Goal: Task Accomplishment & Management: Use online tool/utility

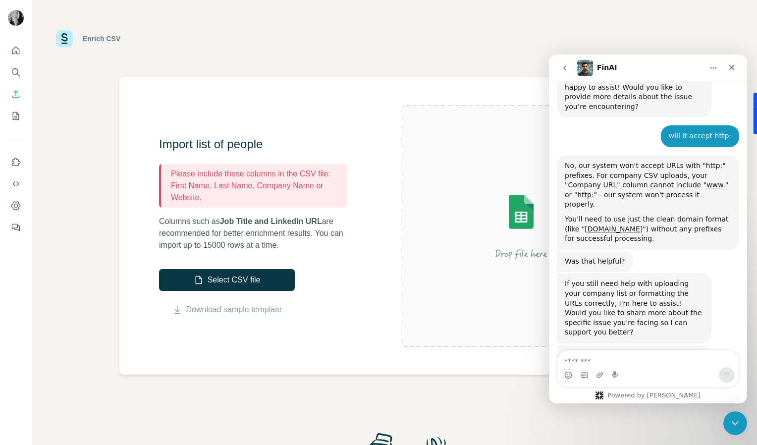
scroll to position [1417, 0]
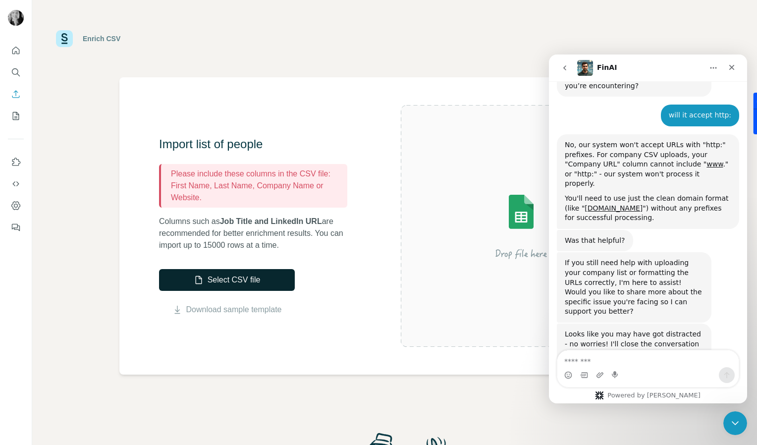
click at [239, 284] on button "Select CSV file" at bounding box center [227, 280] width 136 height 22
click at [733, 68] on icon "Close" at bounding box center [732, 67] width 5 height 5
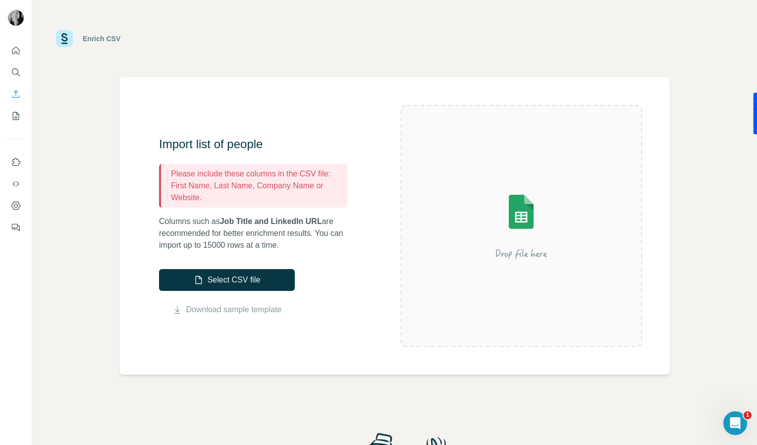
scroll to position [1458, 0]
click at [11, 96] on icon "Enrich CSV" at bounding box center [16, 94] width 10 height 10
click at [19, 121] on button "My lists" at bounding box center [16, 116] width 16 height 18
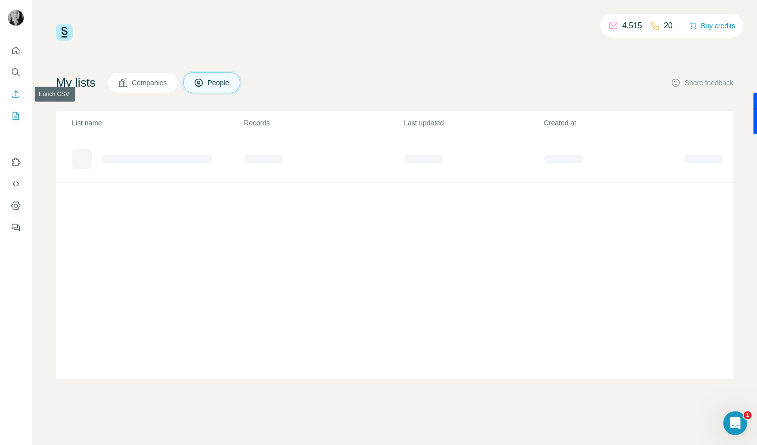
click at [17, 99] on icon "Enrich CSV" at bounding box center [16, 94] width 10 height 10
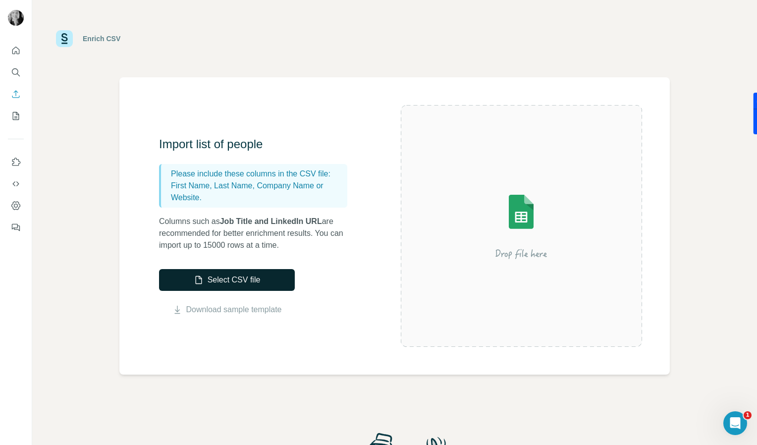
click at [200, 287] on button "Select CSV file" at bounding box center [227, 280] width 136 height 22
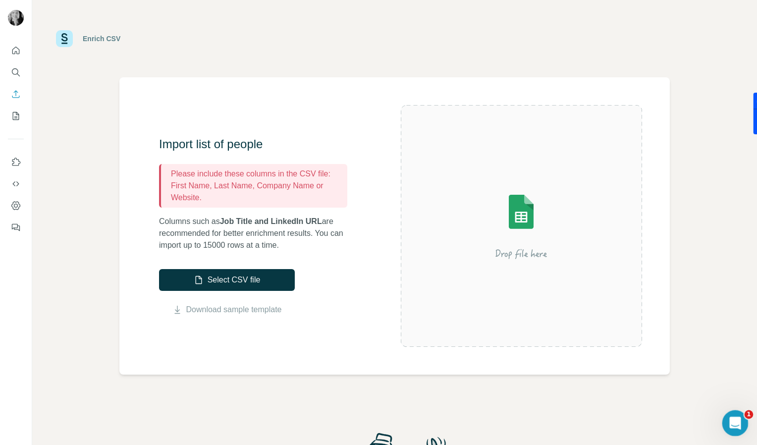
click at [740, 415] on div "Open Intercom Messenger" at bounding box center [734, 421] width 33 height 33
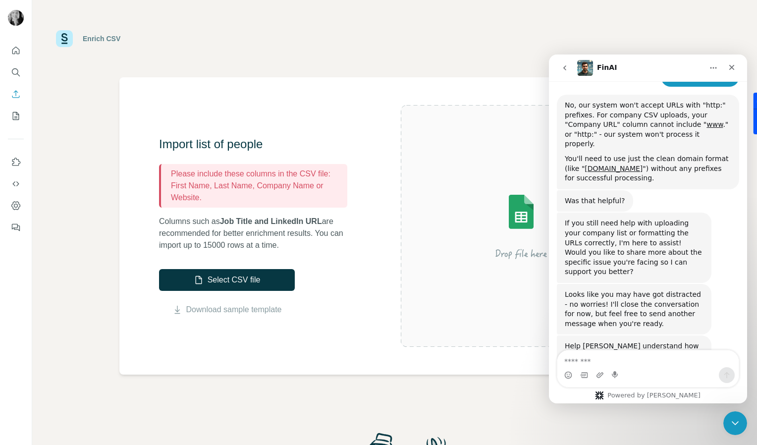
scroll to position [1458, 0]
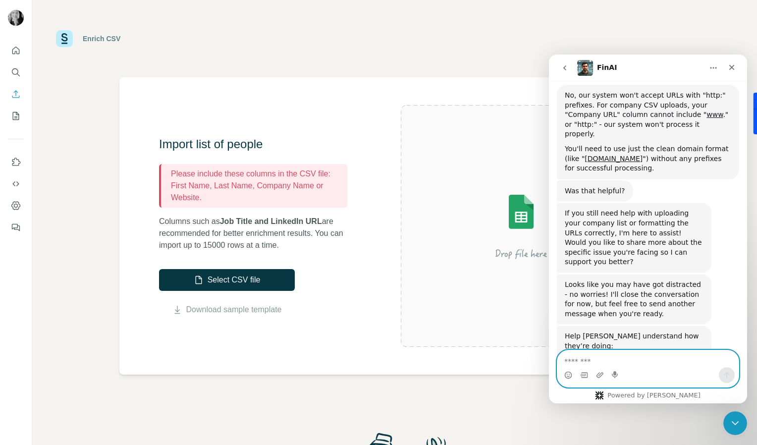
click at [678, 362] on textarea "Message…" at bounding box center [648, 358] width 181 height 17
type textarea "**********"
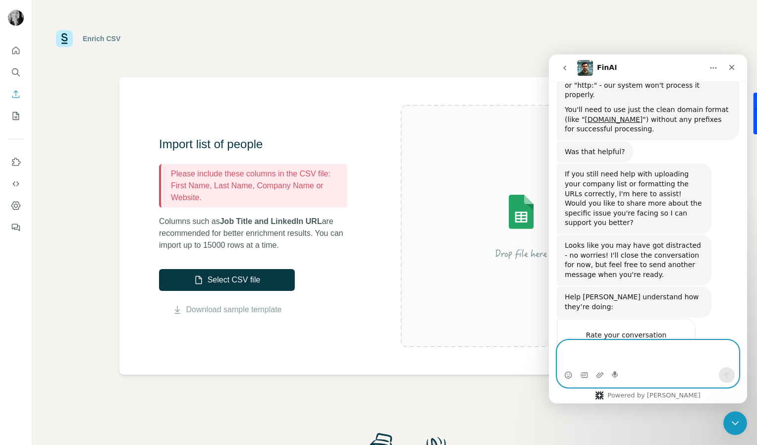
scroll to position [1529, 0]
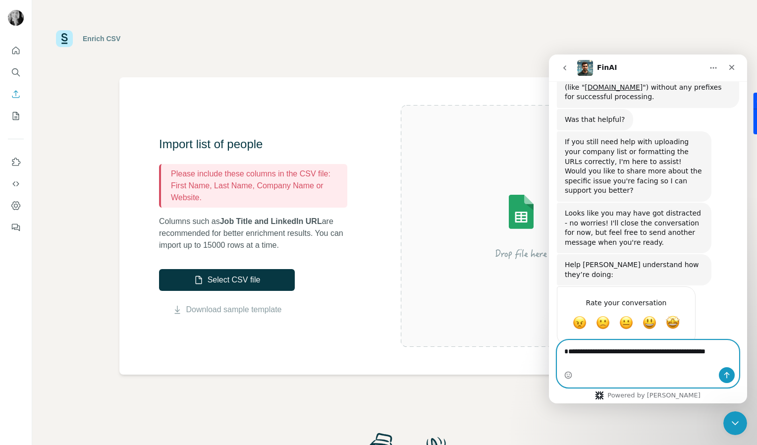
type textarea "**********"
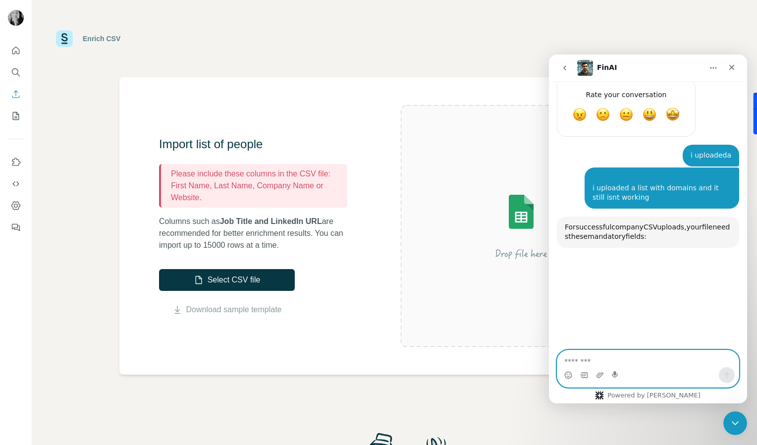
scroll to position [1739, 0]
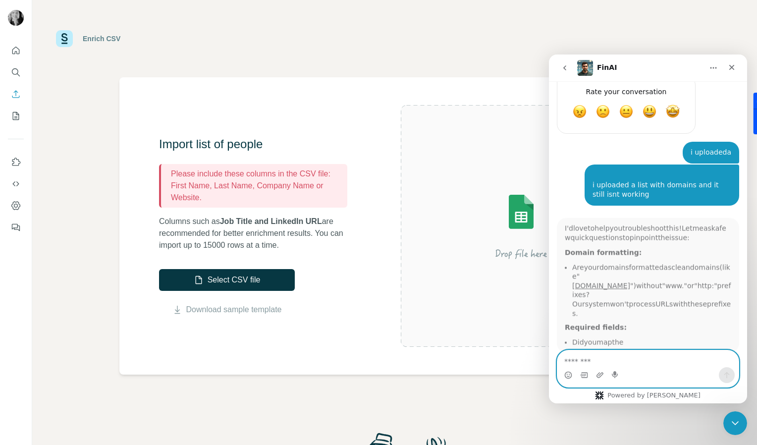
click at [678, 362] on textarea "Message…" at bounding box center [648, 358] width 181 height 17
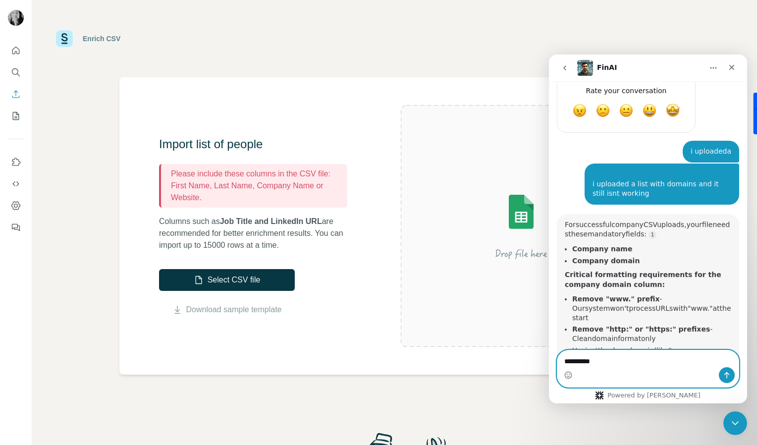
scroll to position [1, 0]
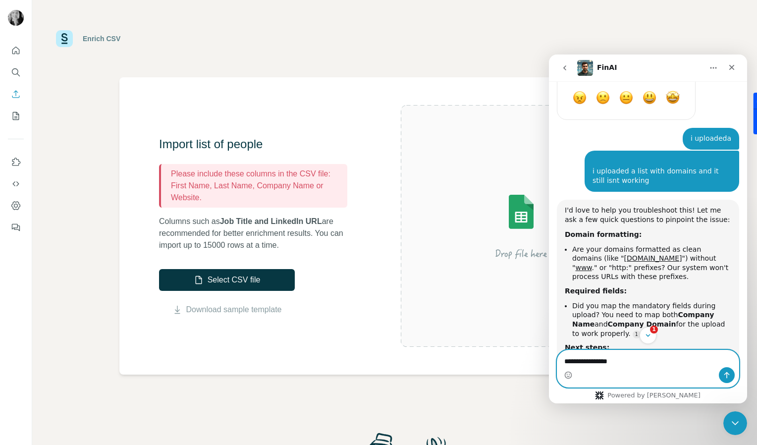
type textarea "**********"
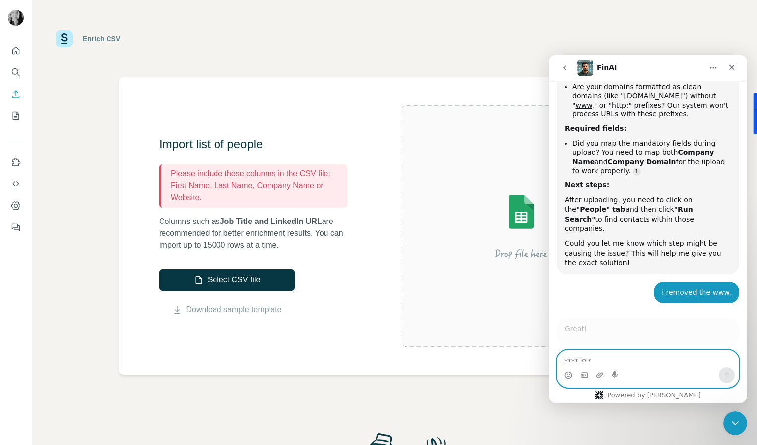
scroll to position [2023, 0]
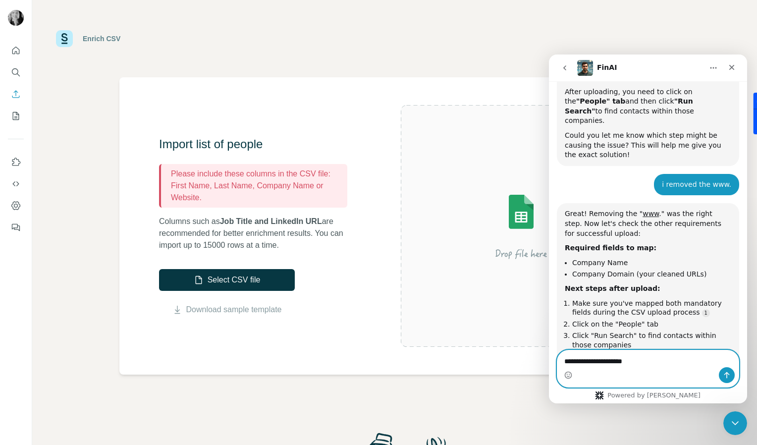
type textarea "**********"
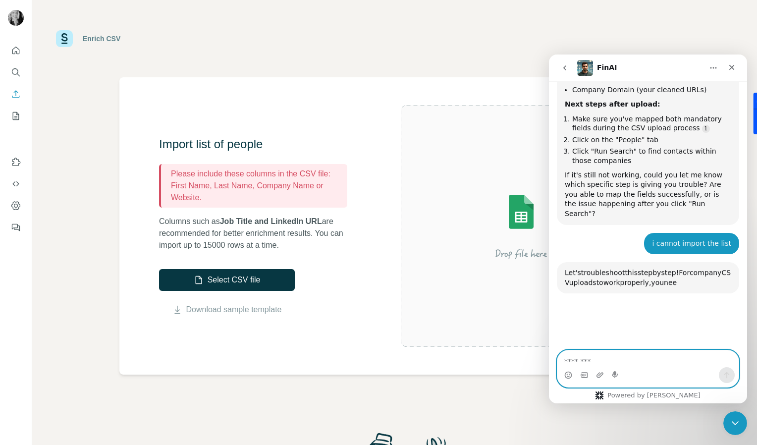
scroll to position [2267, 0]
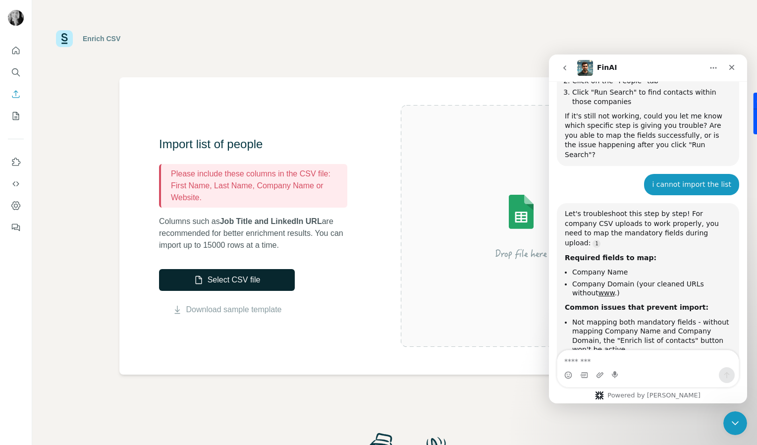
click at [210, 279] on button "Select CSV file" at bounding box center [227, 280] width 136 height 22
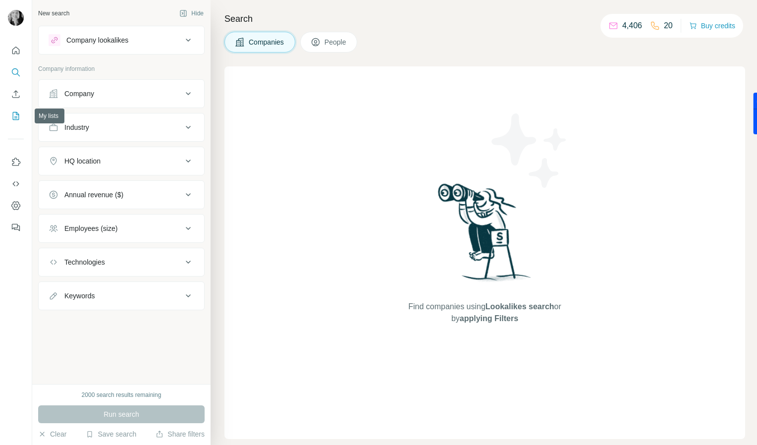
click at [14, 115] on icon "My lists" at bounding box center [16, 116] width 10 height 10
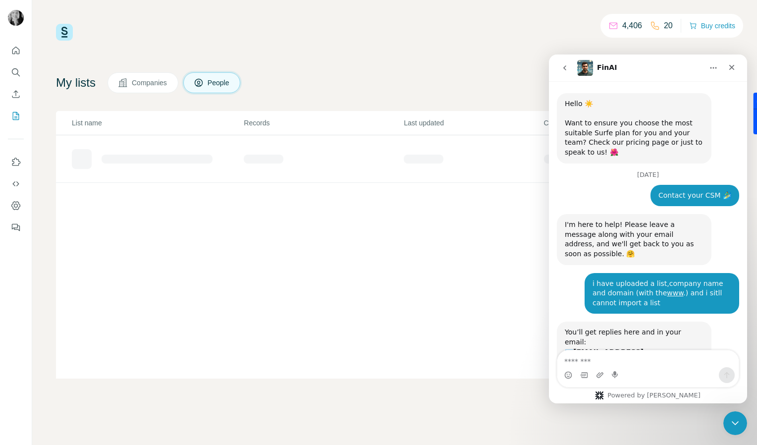
scroll to position [29, 0]
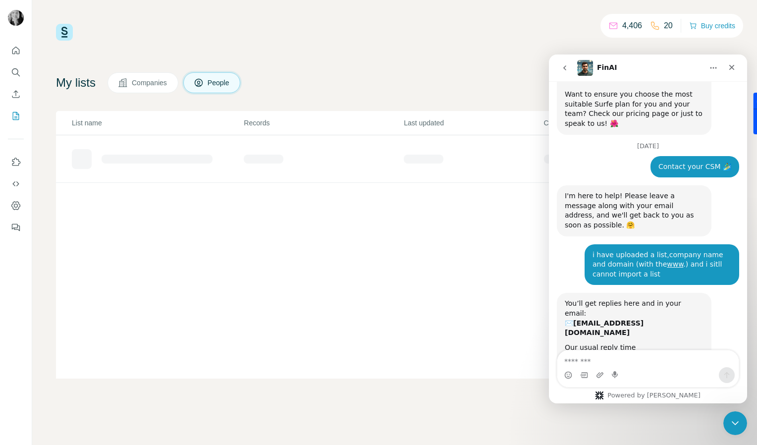
click at [628, 360] on textarea "Message…" at bounding box center [648, 358] width 181 height 17
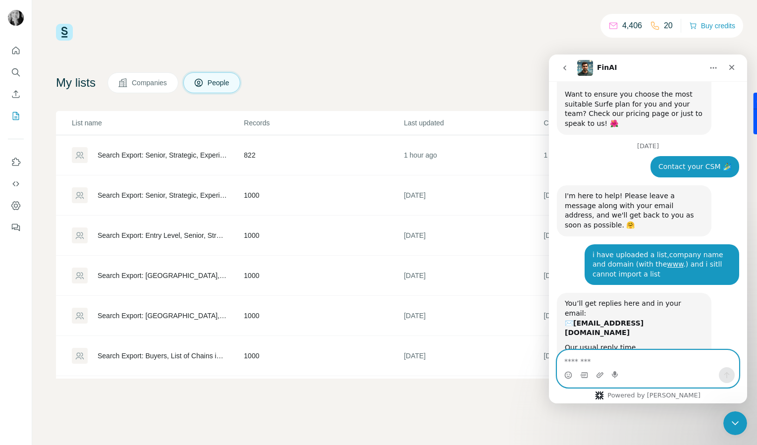
click at [637, 359] on textarea "Message…" at bounding box center [648, 358] width 181 height 17
drag, startPoint x: 742, startPoint y: 333, endPoint x: 1304, endPoint y: 186, distance: 581.4
click at [747, 132] on html "FinAI Hello ☀️ Want to ensure you choose the most suitable Surfe plan for you a…" at bounding box center [648, 229] width 198 height 349
